Goal: Task Accomplishment & Management: Manage account settings

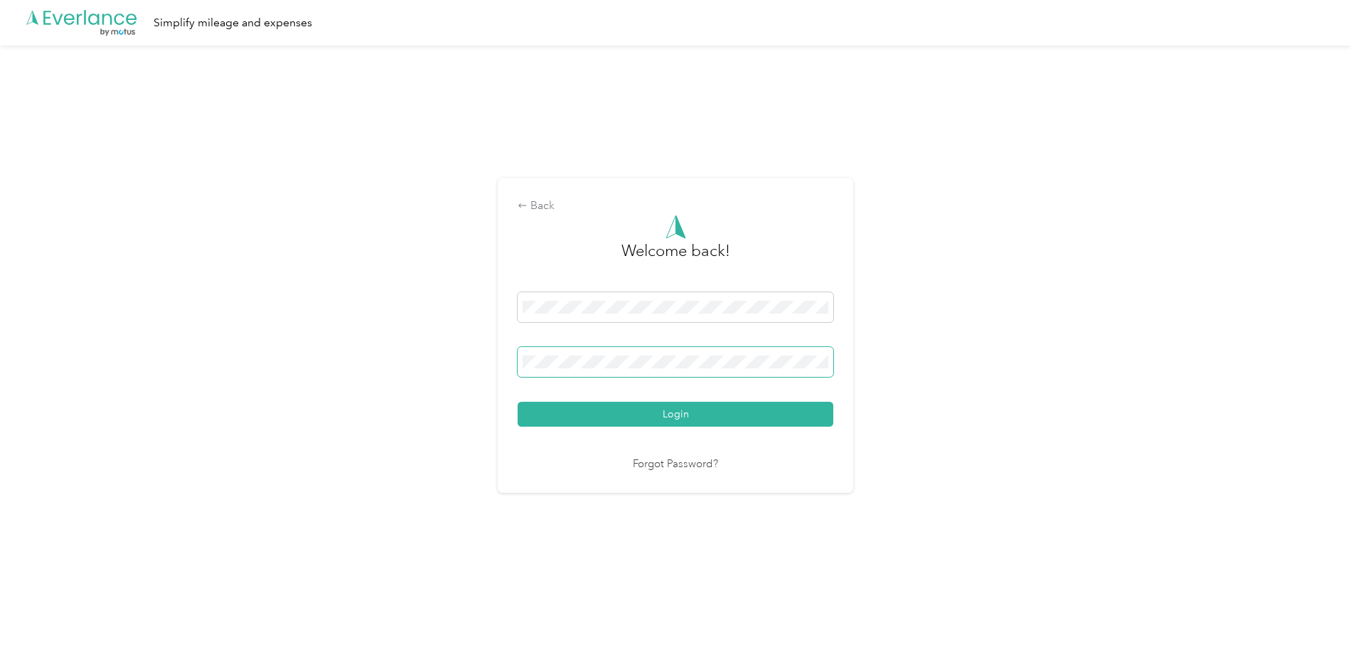
click at [518, 402] on button "Login" at bounding box center [676, 414] width 316 height 25
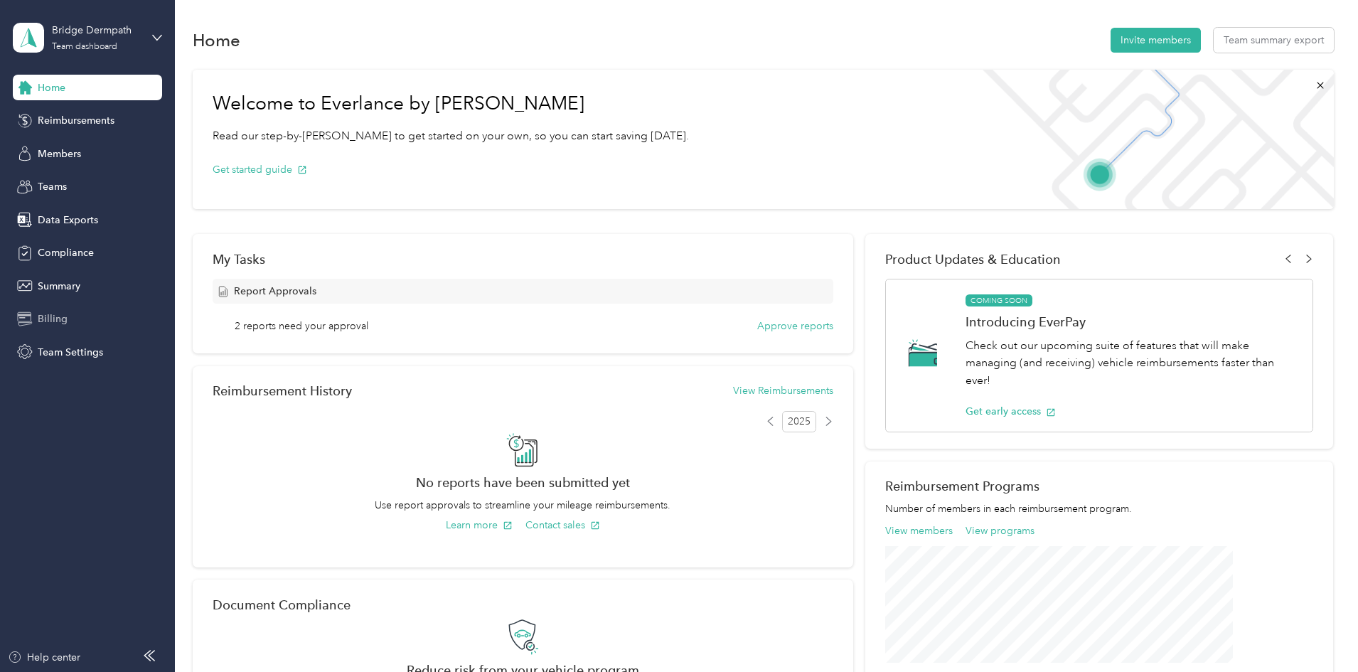
click at [71, 311] on div "Billing" at bounding box center [87, 319] width 149 height 26
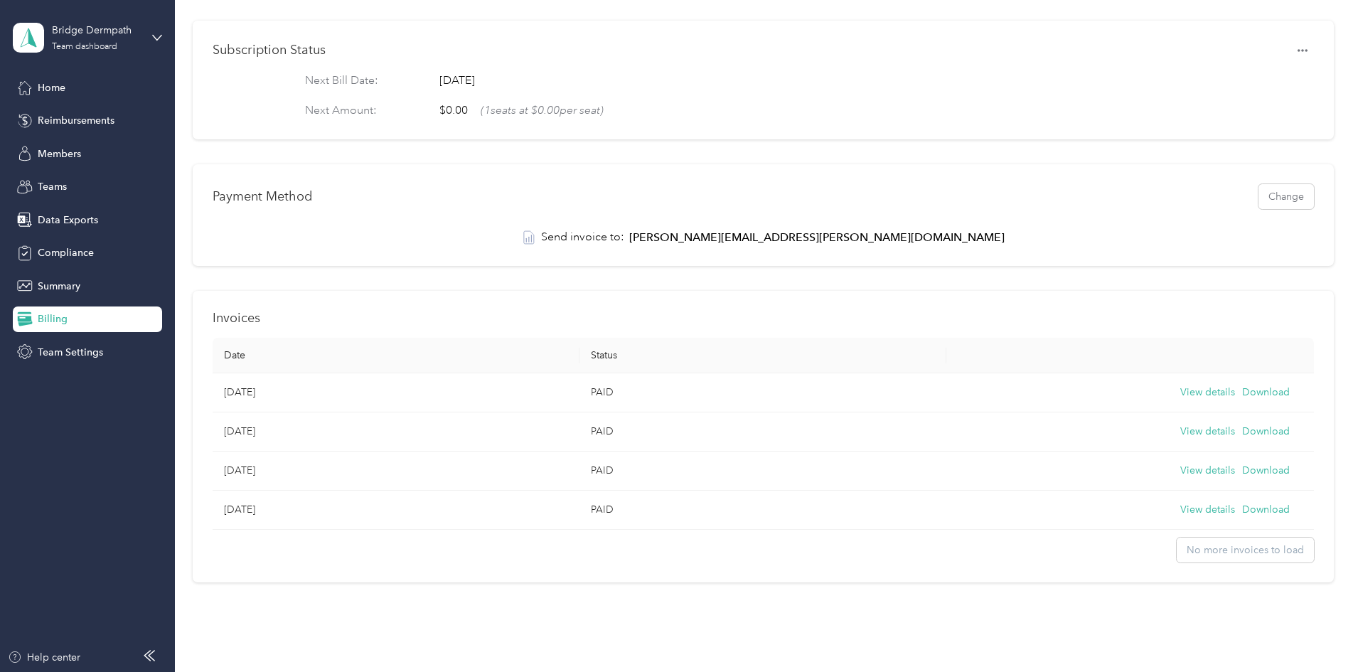
scroll to position [213, 0]
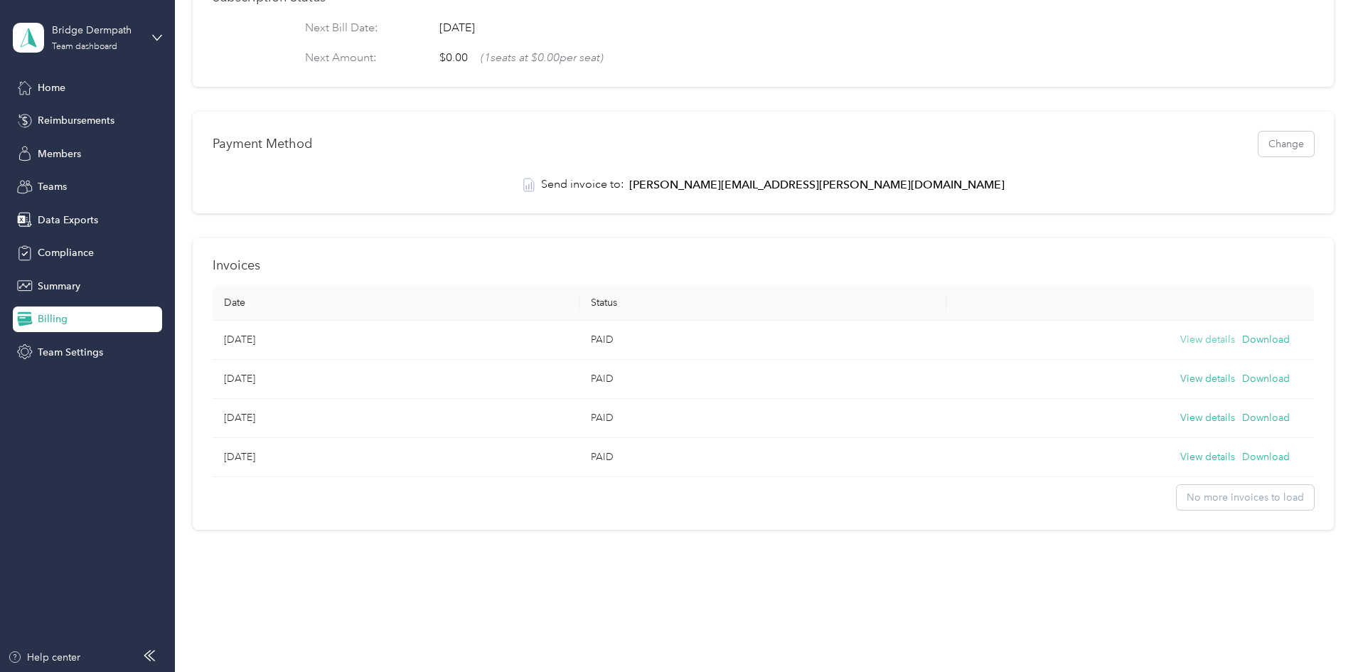
click at [1180, 348] on button "View details" at bounding box center [1207, 340] width 55 height 16
